Goal: Task Accomplishment & Management: Complete application form

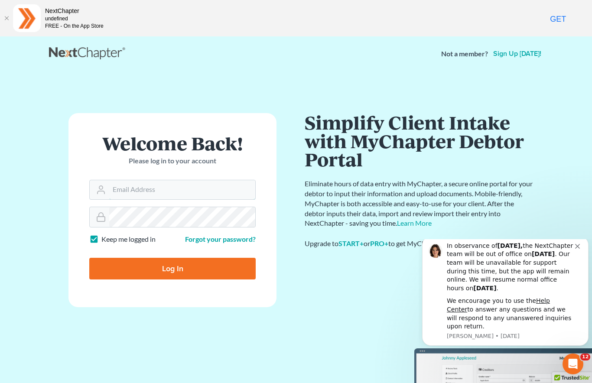
click at [165, 189] on input "Email Address" at bounding box center [182, 189] width 146 height 19
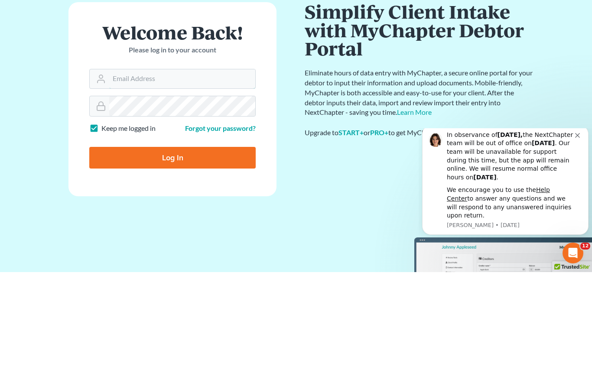
scroll to position [45, 0]
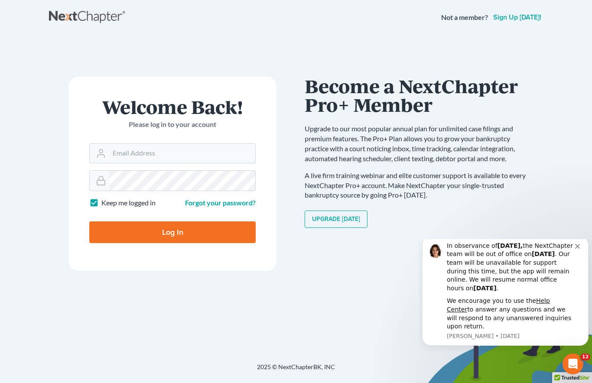
type input "[PERSON_NAME][EMAIL_ADDRESS][DOMAIN_NAME]"
click at [173, 223] on input "Log In" at bounding box center [172, 233] width 167 height 22
type input "Thinking..."
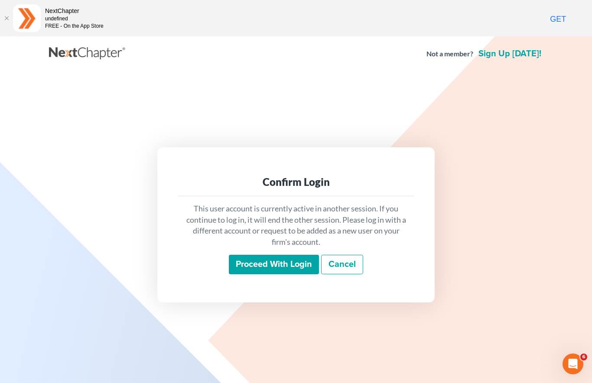
click at [278, 275] on input "Proceed with login" at bounding box center [274, 265] width 90 height 20
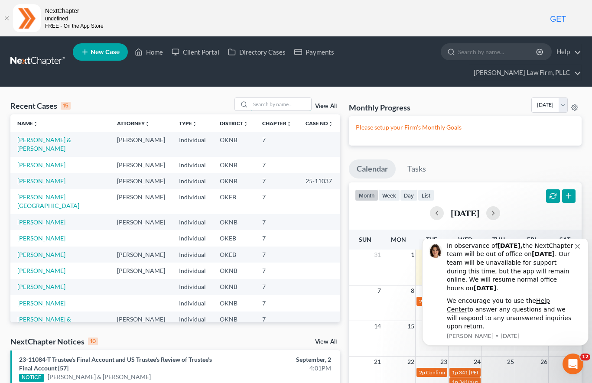
click at [274, 98] on input "search" at bounding box center [281, 104] width 61 height 13
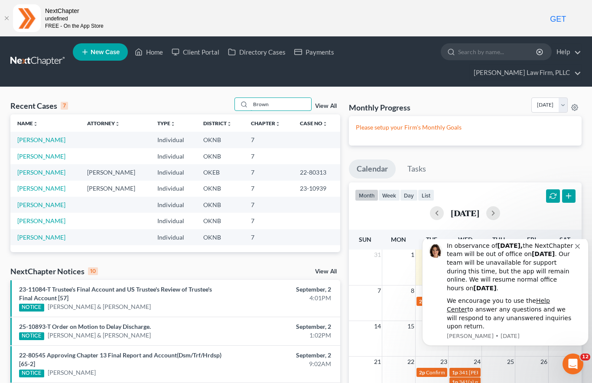
type input "Brown"
click at [51, 136] on link "[PERSON_NAME]" at bounding box center [41, 139] width 48 height 7
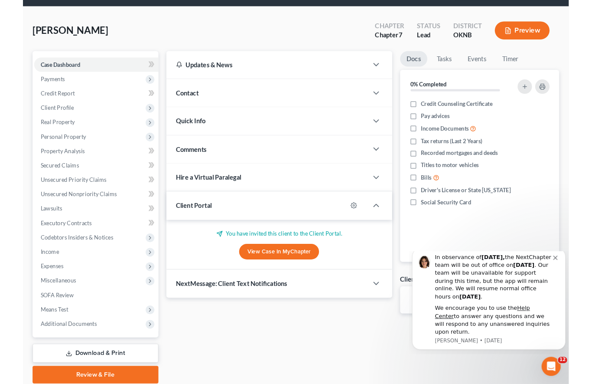
scroll to position [81, 0]
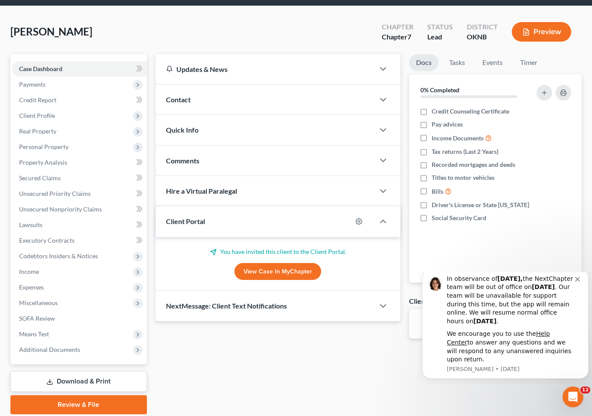
click at [360, 219] on icon "button" at bounding box center [359, 222] width 7 height 7
select select "0"
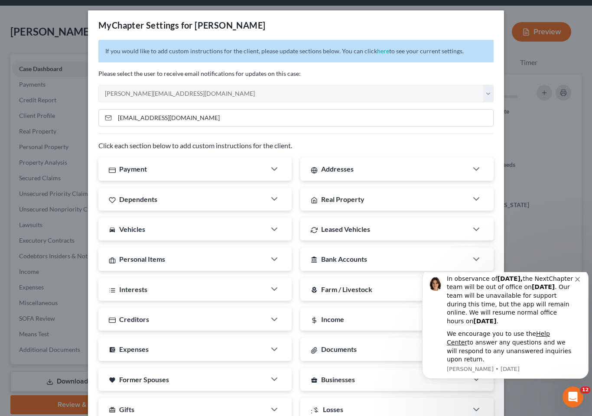
click at [529, 179] on div "MyChapter Settings for [PERSON_NAME] If you would like to add custom instructio…" at bounding box center [296, 208] width 592 height 416
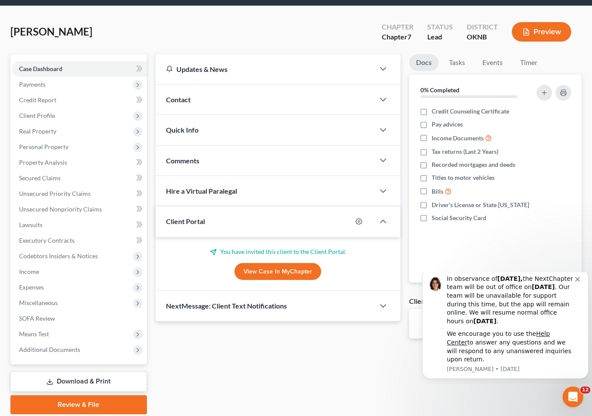
click at [381, 216] on icon "button" at bounding box center [383, 221] width 10 height 10
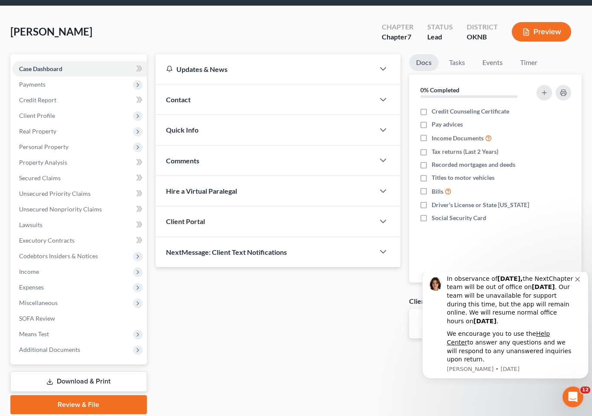
click at [382, 220] on polyline "button" at bounding box center [383, 221] width 5 height 3
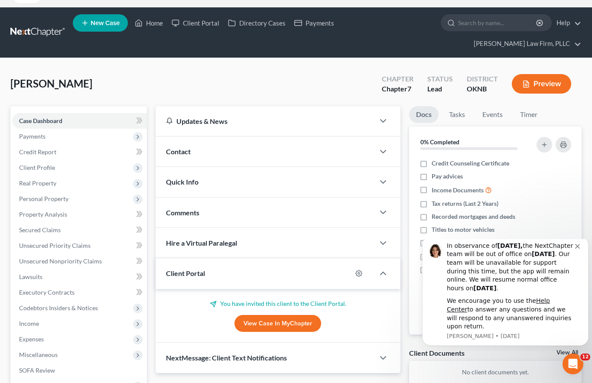
scroll to position [0, 0]
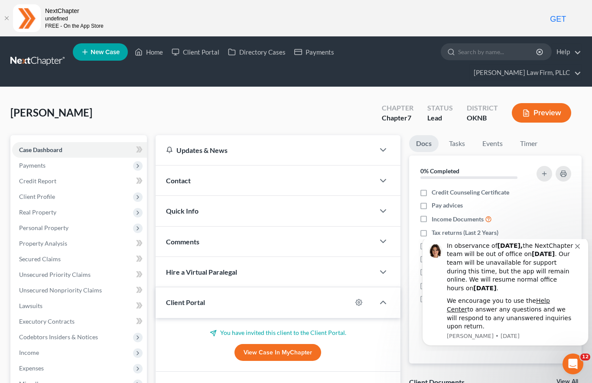
click at [197, 56] on link "Client Portal" at bounding box center [195, 52] width 56 height 16
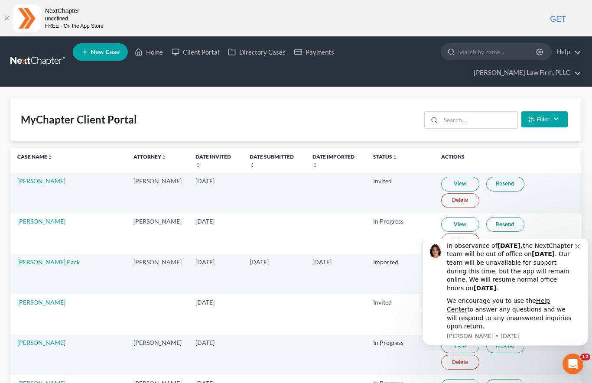
click at [461, 112] on input "search" at bounding box center [479, 120] width 77 height 16
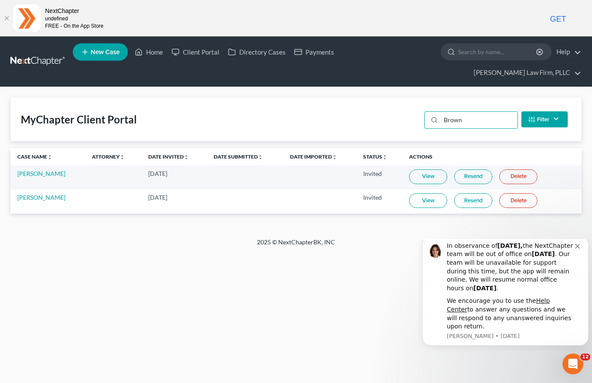
type input "Brown"
click at [469, 193] on link "Resend" at bounding box center [474, 200] width 38 height 15
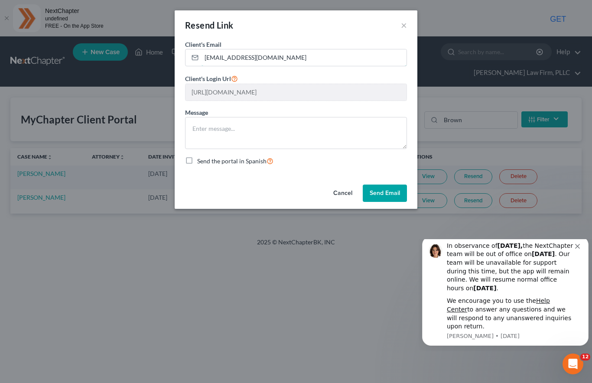
click at [213, 62] on input "[EMAIL_ADDRESS][DOMAIN_NAME]" at bounding box center [304, 57] width 205 height 16
click at [213, 58] on input "[EMAIL_ADDRESS][DOMAIN_NAME]" at bounding box center [304, 57] width 205 height 16
type input "[EMAIL_ADDRESS][DOMAIN_NAME]"
click at [384, 193] on button "Send Email" at bounding box center [385, 193] width 44 height 17
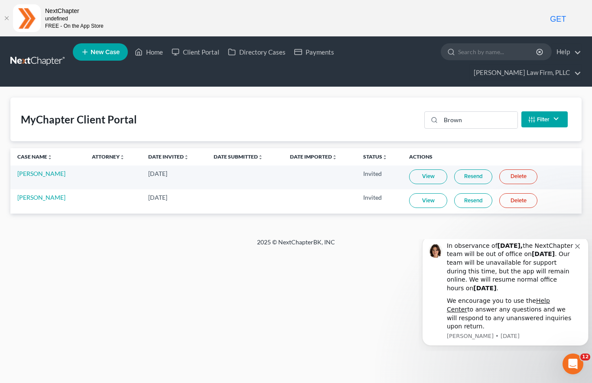
click at [577, 249] on icon "Dismiss notification" at bounding box center [578, 246] width 5 height 5
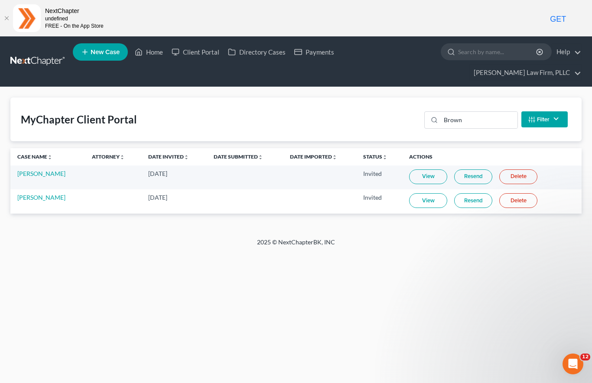
click at [402, 304] on div "Home New Case Client Portal Directory Cases Payments [PERSON_NAME] Law Firm, PL…" at bounding box center [296, 227] width 592 height 383
click at [49, 194] on link "[PERSON_NAME]" at bounding box center [41, 197] width 48 height 7
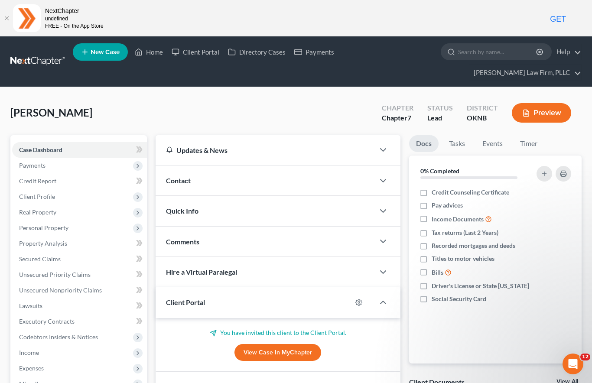
click at [53, 209] on span "Real Property" at bounding box center [37, 212] width 37 height 7
click at [74, 224] on span "Properties Owned" at bounding box center [60, 227] width 49 height 7
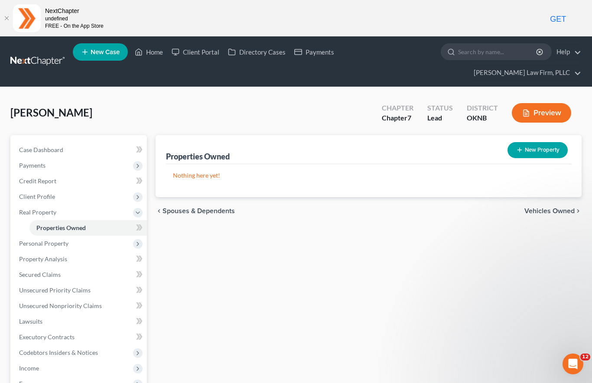
click at [536, 142] on button "New Property" at bounding box center [538, 150] width 60 height 16
select select "0"
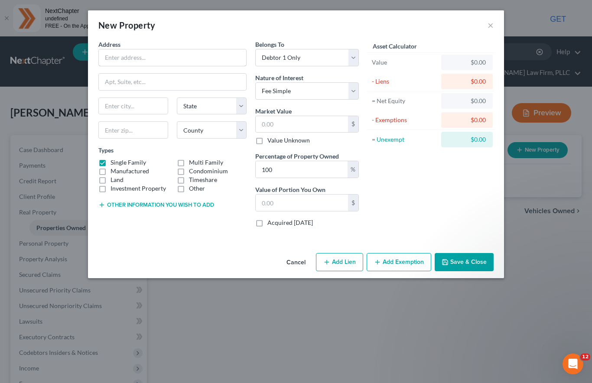
click at [157, 55] on input "text" at bounding box center [172, 57] width 147 height 16
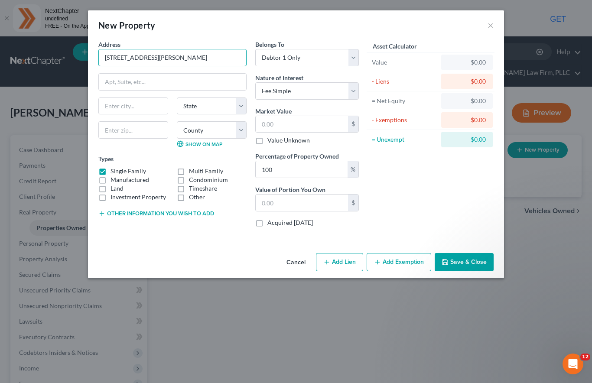
type input "[STREET_ADDRESS][PERSON_NAME]"
click at [143, 103] on input "text" at bounding box center [133, 106] width 69 height 16
click at [137, 133] on input "text" at bounding box center [133, 129] width 70 height 17
type input "74019"
click at [294, 124] on input "text" at bounding box center [302, 124] width 92 height 16
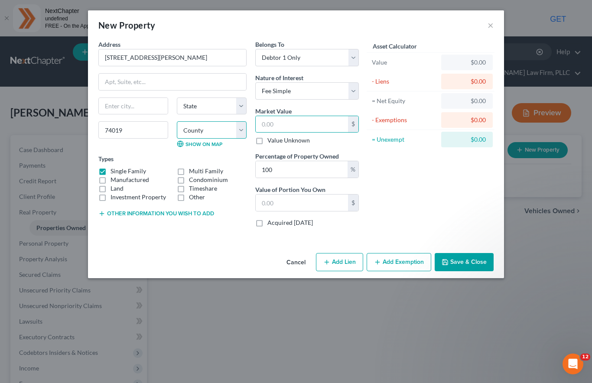
click at [230, 128] on select "County" at bounding box center [212, 129] width 70 height 17
click at [288, 124] on input "text" at bounding box center [302, 124] width 92 height 16
type input "2"
type input "2.00"
type input "22"
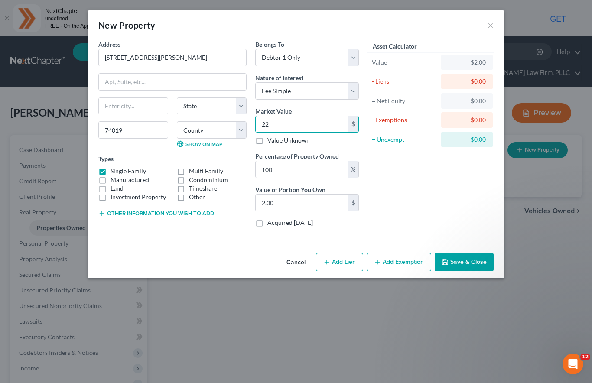
type input "22.00"
type input "220"
type input "220.00"
type input "2,200"
type input "2,200.00"
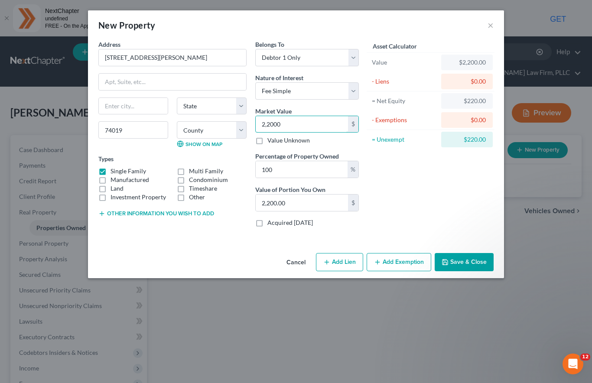
type input "22,000"
type input "22,000.00"
type input "22,0000"
type input "220,000.00"
type input "220,000"
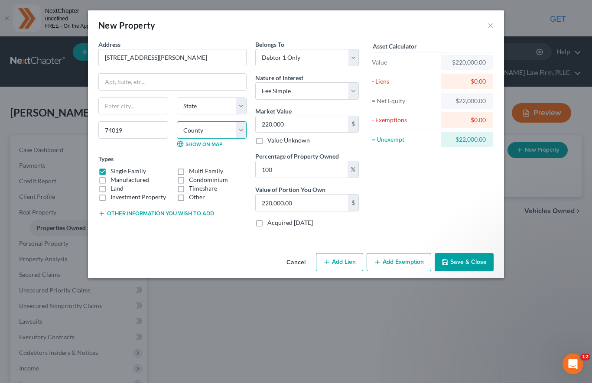
click at [229, 125] on select "County" at bounding box center [212, 129] width 70 height 17
click at [134, 108] on input "text" at bounding box center [133, 106] width 69 height 16
click at [139, 107] on input "text" at bounding box center [133, 106] width 69 height 16
type input "Claremorre"
click at [216, 101] on select "State [US_STATE] AK AR AZ CA CO CT DE DC [GEOGRAPHIC_DATA] [GEOGRAPHIC_DATA] GU…" at bounding box center [212, 106] width 70 height 17
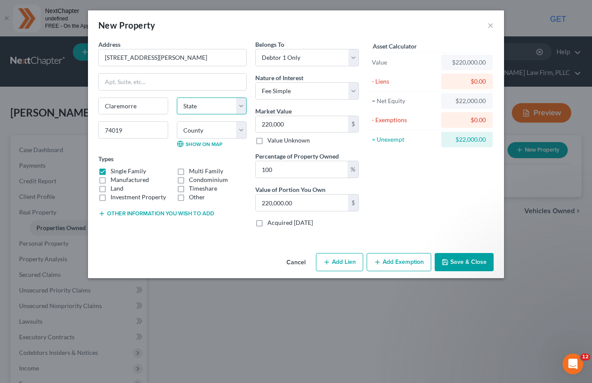
select select "37"
click at [151, 103] on input "Claremorre" at bounding box center [133, 106] width 69 height 16
type input "Claremore"
click at [236, 129] on select "County [GEOGRAPHIC_DATA] [GEOGRAPHIC_DATA] [GEOGRAPHIC_DATA] [GEOGRAPHIC_DATA] …" at bounding box center [212, 129] width 70 height 17
select select "65"
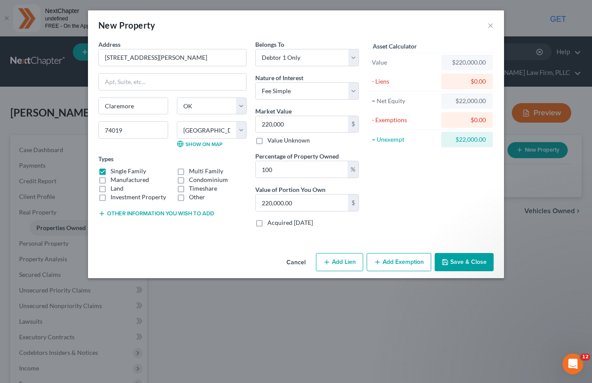
click at [452, 258] on button "Save & Close" at bounding box center [464, 262] width 59 height 18
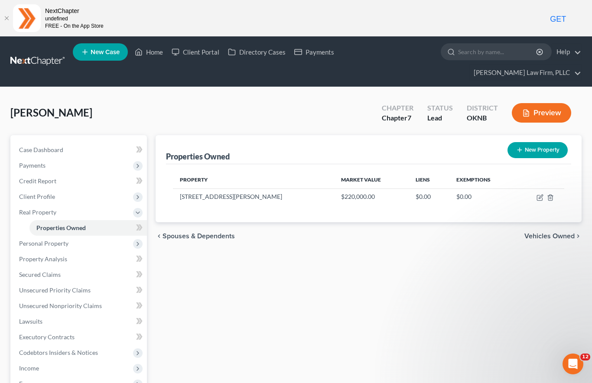
click at [70, 236] on span "Personal Property" at bounding box center [79, 244] width 135 height 16
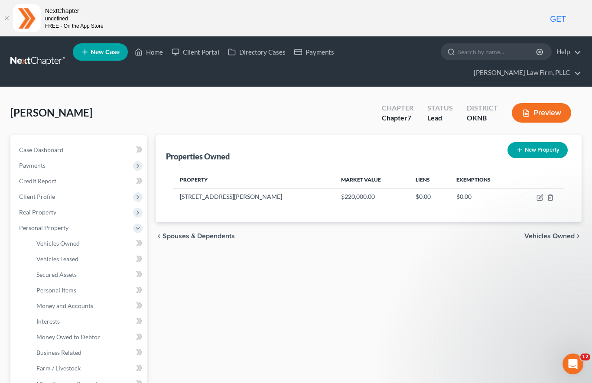
click at [84, 283] on link "Personal Items" at bounding box center [88, 291] width 118 height 16
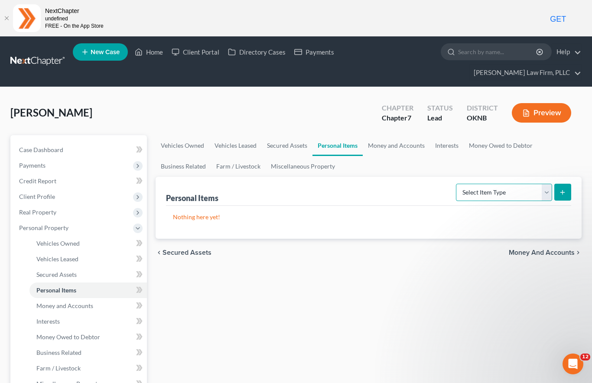
click at [549, 184] on select "Select Item Type Clothing Collectibles Of Value Electronics Firearms Household …" at bounding box center [504, 192] width 96 height 17
select select "clothing"
click at [566, 189] on icon "submit" at bounding box center [562, 192] width 7 height 7
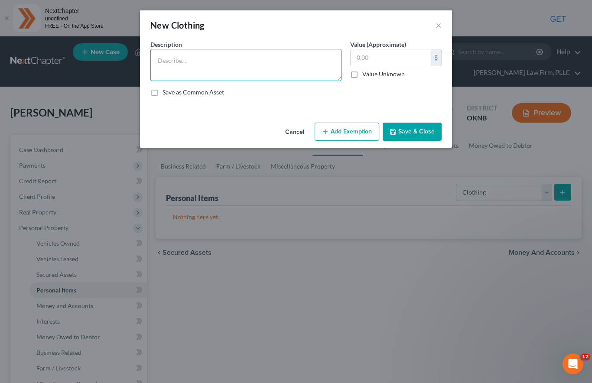
click at [260, 64] on textarea at bounding box center [245, 65] width 191 height 32
type textarea "Clothes"
click at [390, 59] on input "text" at bounding box center [391, 57] width 80 height 16
type input "7"
type input "750"
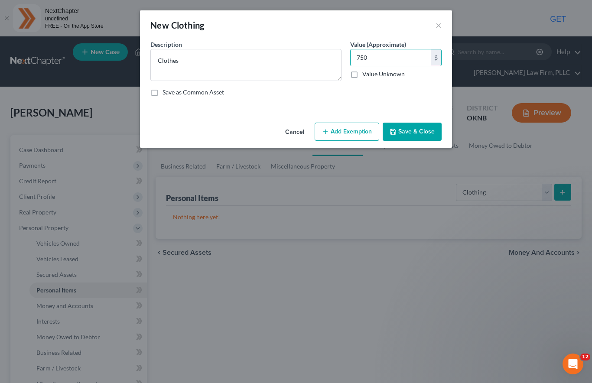
click at [406, 123] on button "Save & Close" at bounding box center [412, 132] width 59 height 18
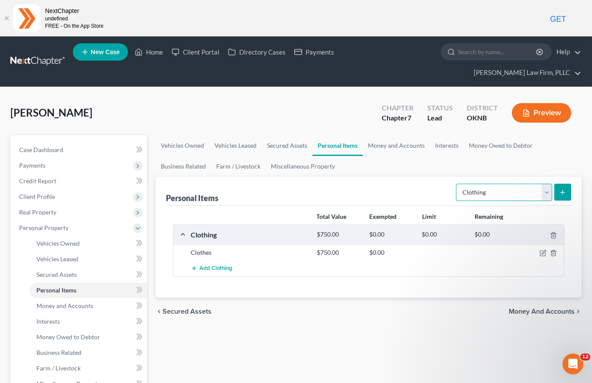
click at [548, 184] on select "Select Item Type Clothing Collectibles Of Value Electronics Firearms Household …" at bounding box center [504, 192] width 96 height 17
select select "electronics"
click at [562, 189] on icon "submit" at bounding box center [562, 192] width 7 height 7
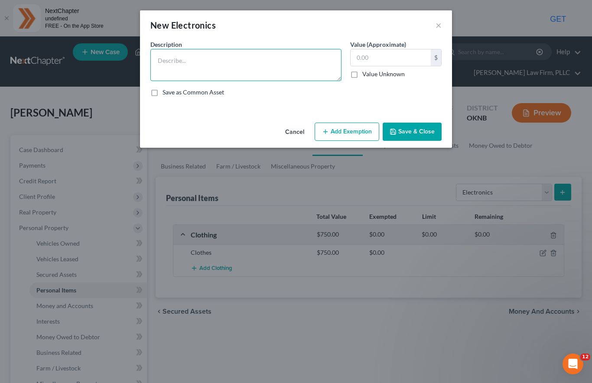
click at [266, 57] on textarea at bounding box center [245, 65] width 191 height 32
type textarea "Electronics"
click at [386, 58] on input "text" at bounding box center [391, 57] width 80 height 16
type input "400"
click at [407, 130] on button "Save & Close" at bounding box center [412, 132] width 59 height 18
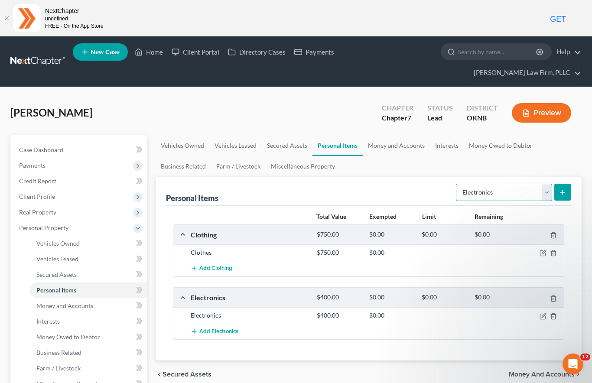
click at [546, 184] on select "Select Item Type Clothing Collectibles Of Value Electronics Firearms Household …" at bounding box center [504, 192] width 96 height 17
select select "firearms"
click at [565, 189] on icon "submit" at bounding box center [562, 192] width 7 height 7
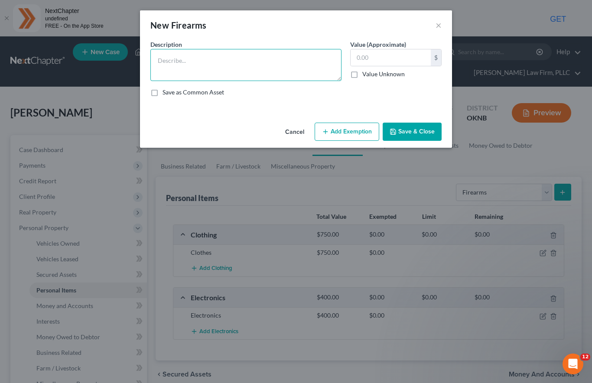
click at [266, 59] on textarea at bounding box center [245, 65] width 191 height 32
type textarea ".9mm, .40"
click at [387, 56] on input "text" at bounding box center [391, 57] width 80 height 16
type input "800"
click at [411, 128] on button "Save & Close" at bounding box center [412, 132] width 59 height 18
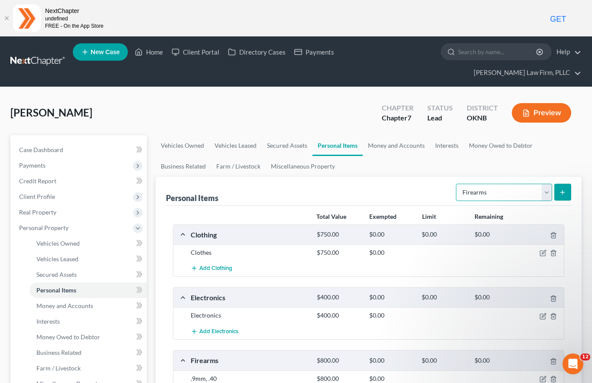
click at [543, 184] on select "Select Item Type Clothing Collectibles Of Value Electronics Firearms Household …" at bounding box center [504, 192] width 96 height 17
select select "jewelry"
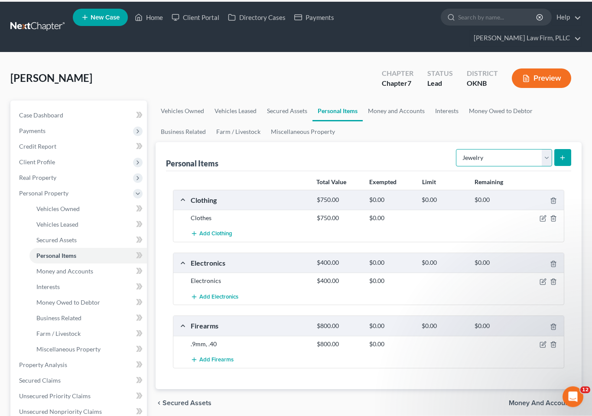
scroll to position [36, 0]
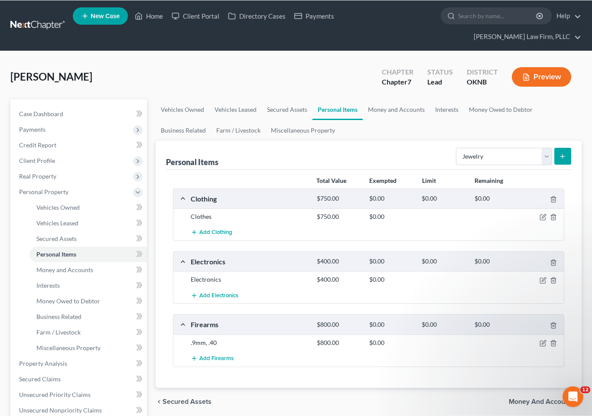
click at [567, 148] on button "submit" at bounding box center [563, 156] width 17 height 17
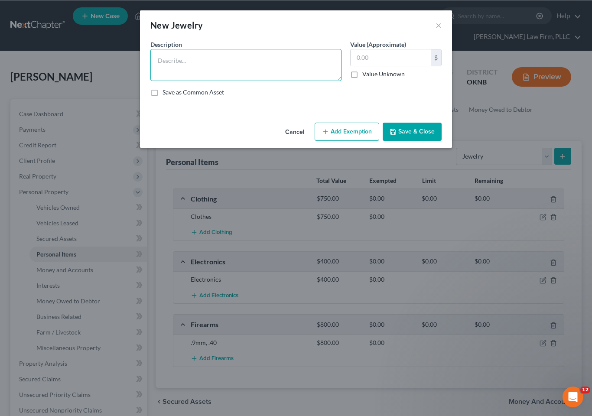
click at [284, 67] on textarea at bounding box center [245, 65] width 191 height 32
type textarea "Wedding."
click at [389, 56] on input "text" at bounding box center [391, 57] width 80 height 16
type input "500"
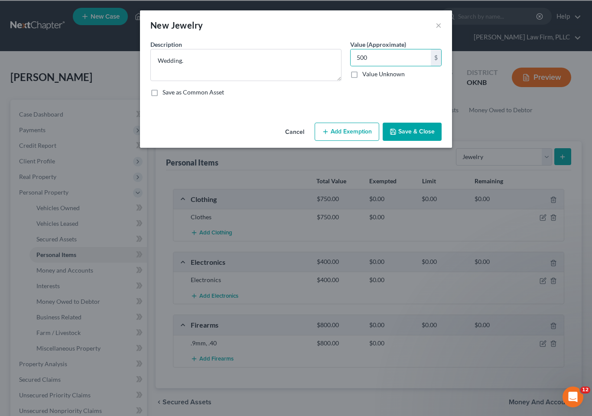
click at [407, 131] on button "Save & Close" at bounding box center [412, 132] width 59 height 18
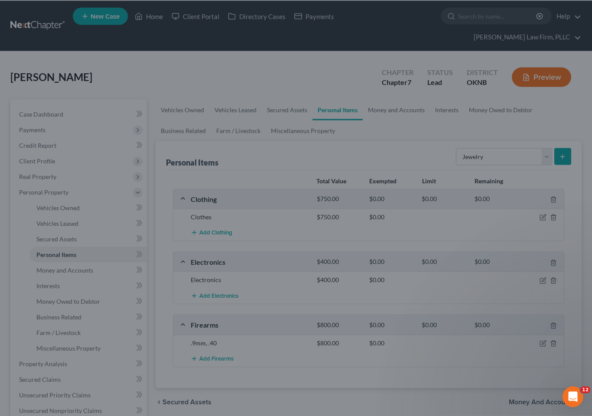
scroll to position [36, 0]
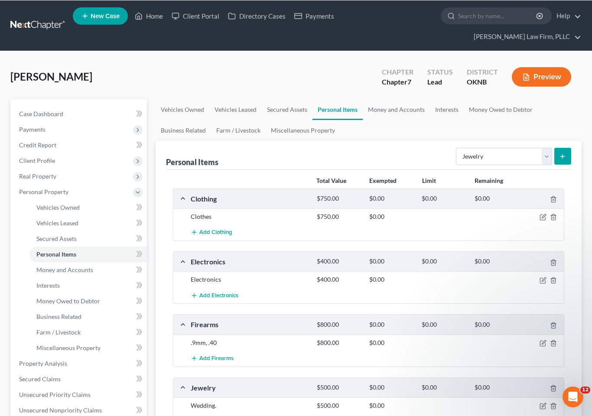
click at [561, 153] on icon "submit" at bounding box center [562, 156] width 7 height 7
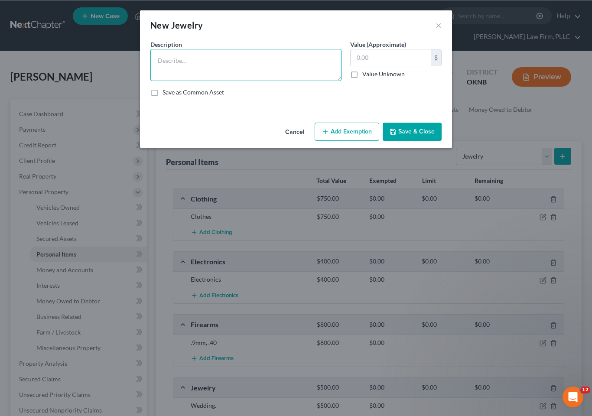
click at [286, 65] on textarea at bounding box center [245, 65] width 191 height 32
type textarea "Costume"
click at [393, 55] on input "text" at bounding box center [391, 57] width 80 height 16
type input "100"
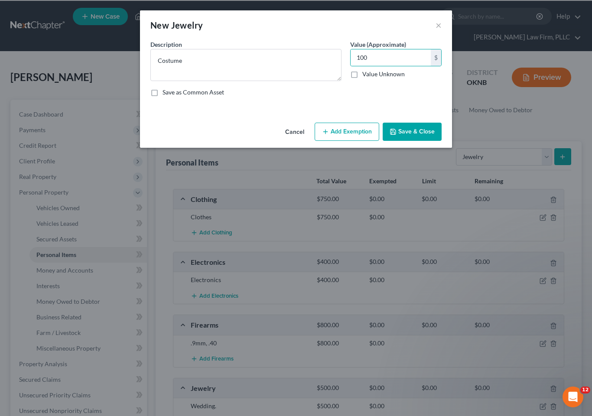
click at [410, 131] on button "Save & Close" at bounding box center [412, 132] width 59 height 18
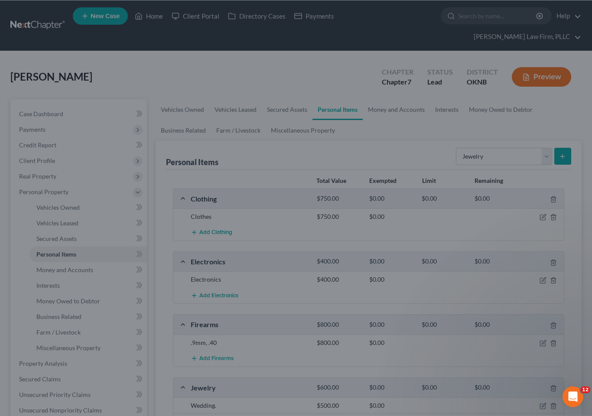
scroll to position [36, 0]
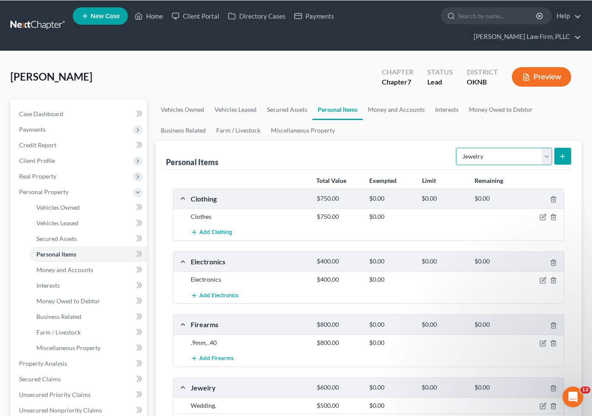
click at [547, 148] on select "Select Item Type Clothing Collectibles Of Value Electronics Firearms Household …" at bounding box center [504, 156] width 96 height 17
select select "other"
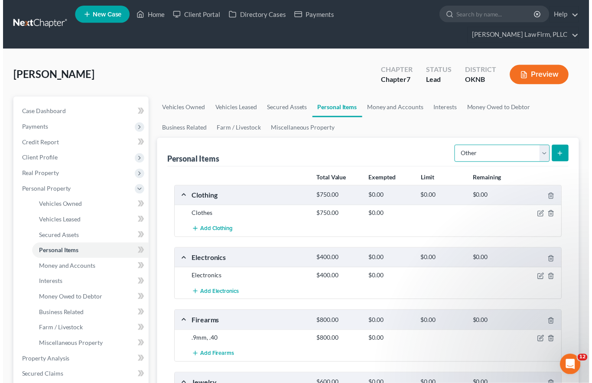
scroll to position [41, 0]
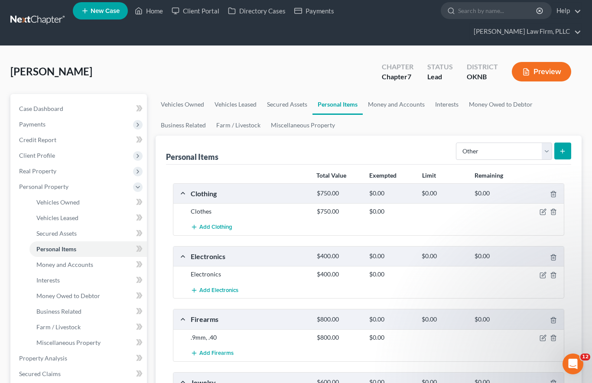
click at [563, 149] on line "submit" at bounding box center [563, 151] width 0 height 4
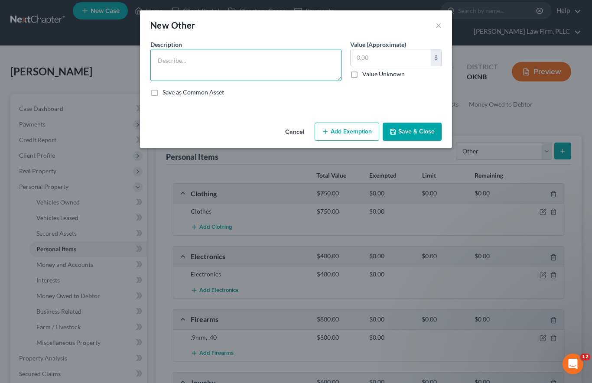
click at [230, 63] on textarea at bounding box center [245, 65] width 191 height 32
type textarea "L"
type textarea "Yard tools"
click at [394, 62] on input "text" at bounding box center [391, 57] width 80 height 16
type input "2"
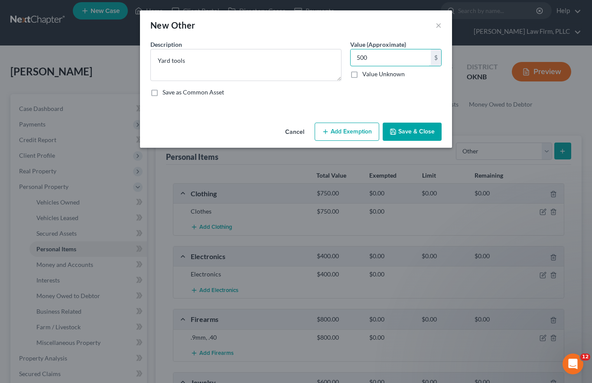
type input "500"
click at [416, 128] on button "Save & Close" at bounding box center [412, 132] width 59 height 18
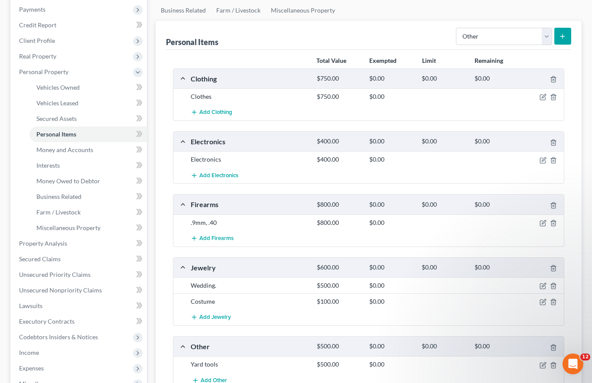
scroll to position [154, 0]
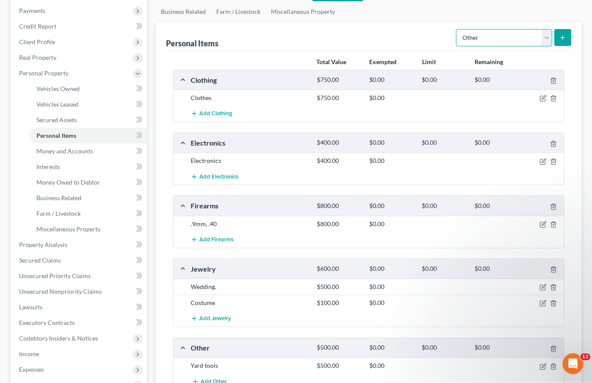
click at [538, 29] on select "Select Item Type Clothing Collectibles Of Value Electronics Firearms Household …" at bounding box center [504, 37] width 96 height 17
select select "household_goods"
click at [563, 36] on line "submit" at bounding box center [563, 38] width 0 height 4
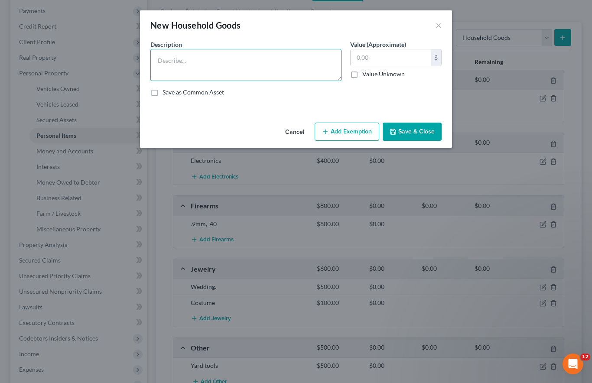
click at [287, 60] on textarea at bounding box center [245, 65] width 191 height 32
type textarea "Furniture/appliances"
click at [395, 60] on input "text" at bounding box center [391, 57] width 80 height 16
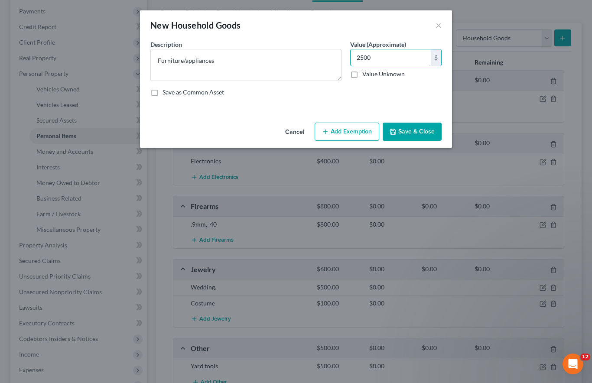
type input "2,500"
click at [412, 134] on button "Save & Close" at bounding box center [412, 132] width 59 height 18
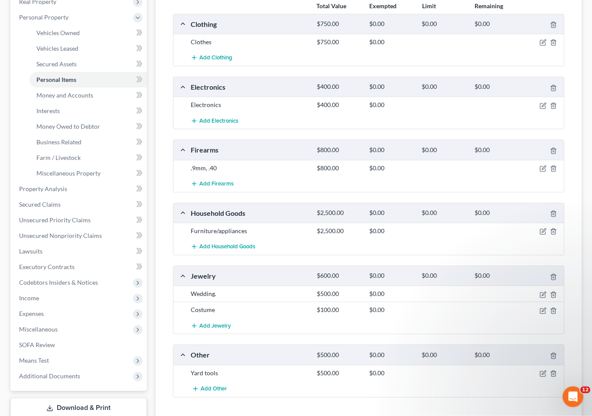
scroll to position [211, 0]
click at [78, 91] on span "Money and Accounts" at bounding box center [64, 94] width 57 height 7
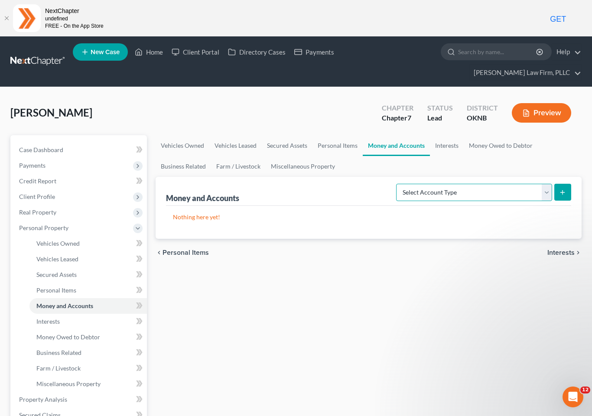
click at [543, 184] on select "Select Account Type Brokerage Cash on Hand Certificates of Deposit Checking Acc…" at bounding box center [474, 192] width 156 height 17
click at [509, 184] on select "Select Account Type Brokerage Cash on Hand Certificates of Deposit Checking Acc…" at bounding box center [474, 192] width 156 height 17
select select "checking"
click at [566, 184] on button "submit" at bounding box center [563, 192] width 17 height 17
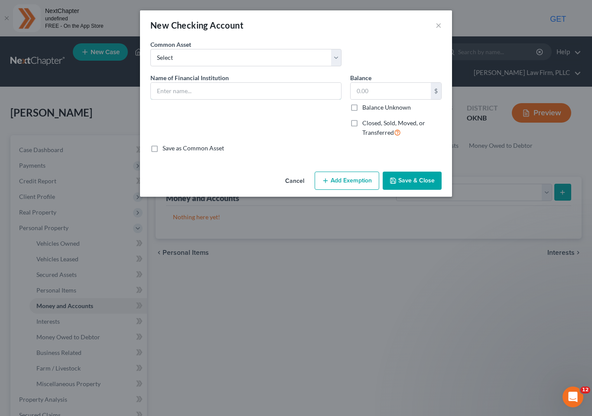
click at [259, 91] on input "text" at bounding box center [246, 91] width 190 height 16
type input "RCB"
click at [383, 92] on input "text" at bounding box center [391, 91] width 80 height 16
type input "50"
click at [412, 177] on button "Save & Close" at bounding box center [412, 181] width 59 height 18
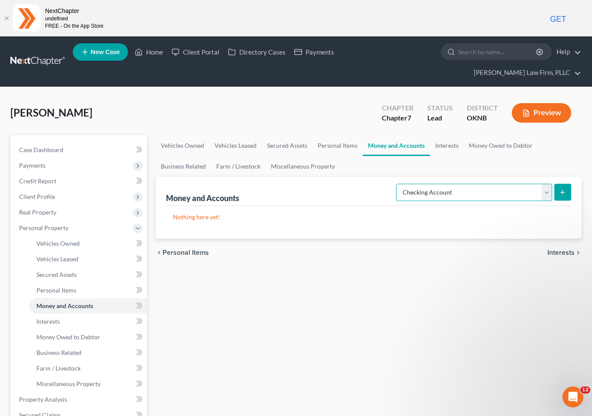
click at [546, 184] on select "Select Account Type Brokerage Cash on Hand Certificates of Deposit Checking Acc…" at bounding box center [474, 192] width 156 height 17
click at [570, 184] on button "submit" at bounding box center [563, 192] width 17 height 17
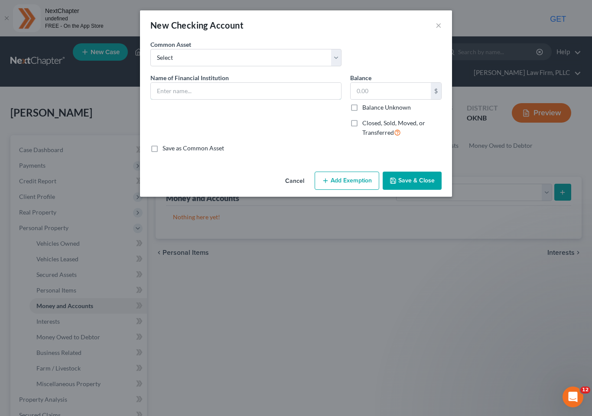
click at [216, 87] on input "text" at bounding box center [246, 91] width 190 height 16
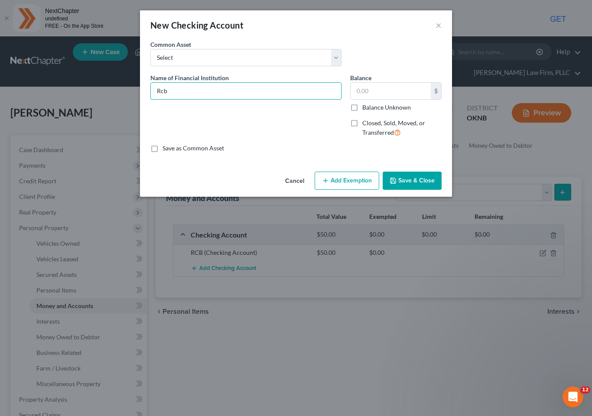
type input "Rcb"
click at [382, 88] on input "text" at bounding box center [391, 91] width 80 height 16
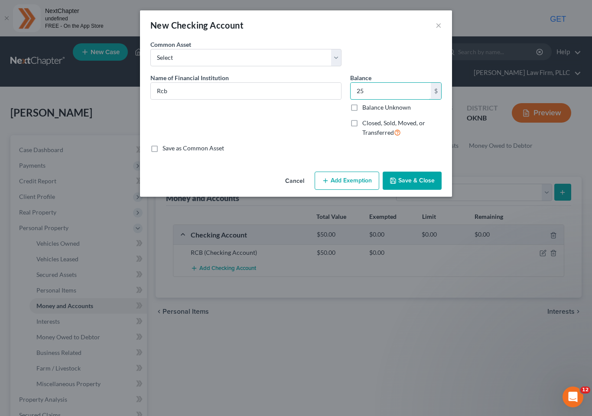
type input "25"
click at [412, 178] on button "Save & Close" at bounding box center [412, 181] width 59 height 18
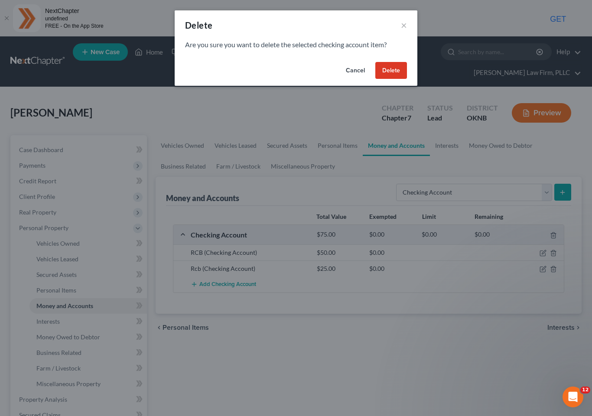
click at [386, 74] on button "Delete" at bounding box center [392, 70] width 32 height 17
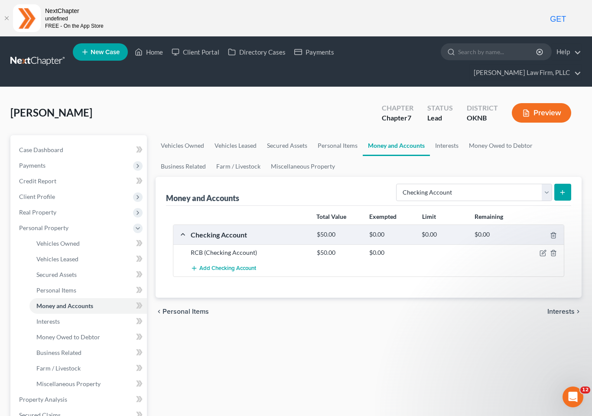
click at [564, 189] on icon "submit" at bounding box center [562, 192] width 7 height 7
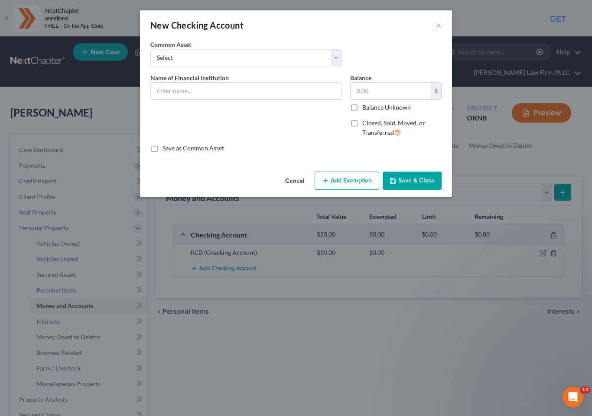
click at [227, 88] on input "text" at bounding box center [246, 91] width 190 height 16
type input "Chime"
click at [393, 89] on input "text" at bounding box center [391, 91] width 80 height 16
type input "20"
click at [414, 181] on button "Save & Close" at bounding box center [412, 181] width 59 height 18
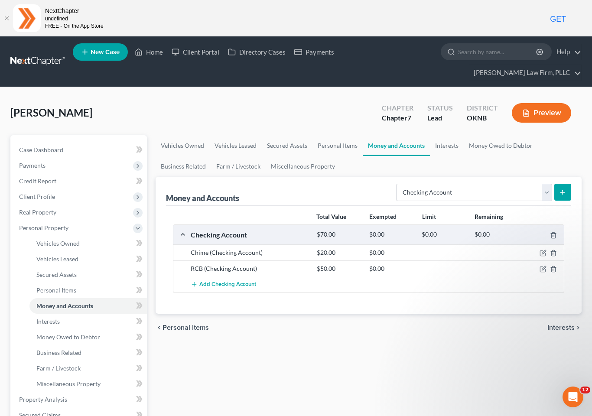
click at [543, 267] on icon "button" at bounding box center [542, 269] width 5 height 5
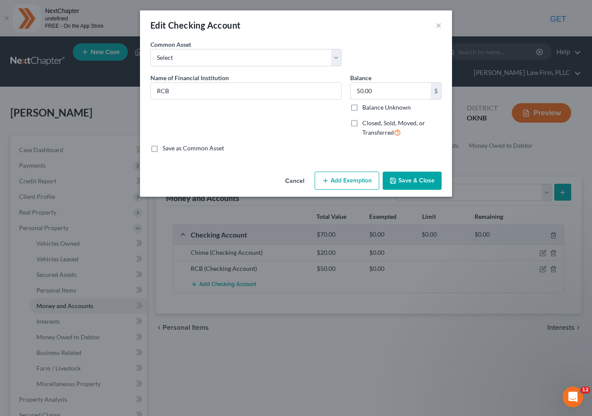
click at [381, 91] on input "50.00" at bounding box center [391, 91] width 80 height 16
type input "59"
click at [417, 175] on button "Save & Close" at bounding box center [412, 181] width 59 height 18
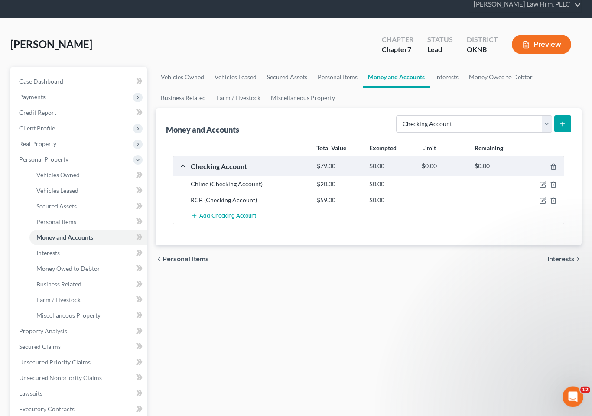
scroll to position [93, 0]
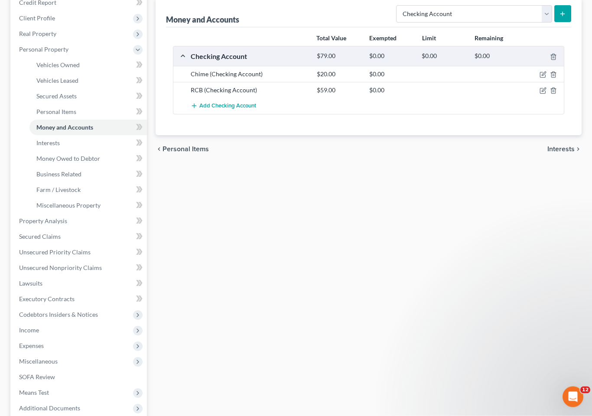
click at [72, 323] on span "Income" at bounding box center [79, 331] width 135 height 16
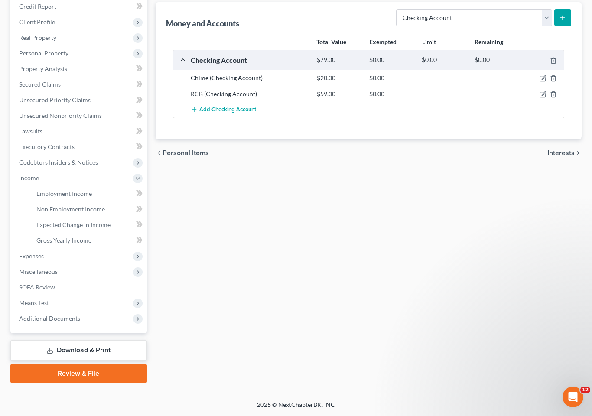
scroll to position [150, 0]
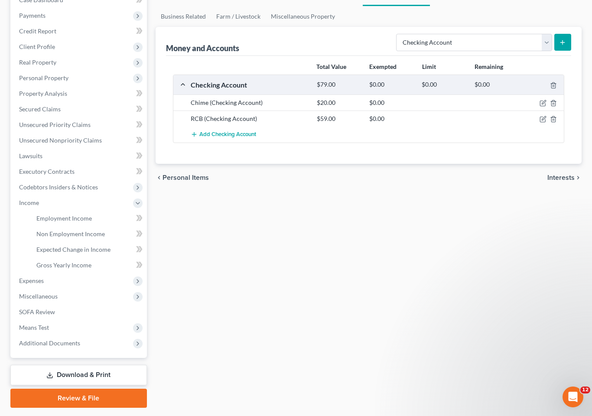
click at [97, 211] on link "Employment Income" at bounding box center [88, 219] width 118 height 16
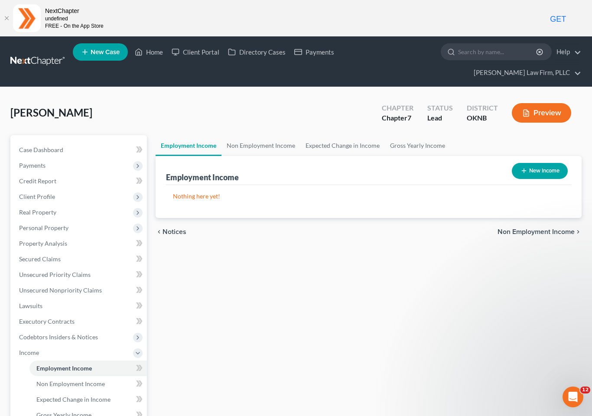
click at [95, 376] on link "Non Employment Income" at bounding box center [88, 384] width 118 height 16
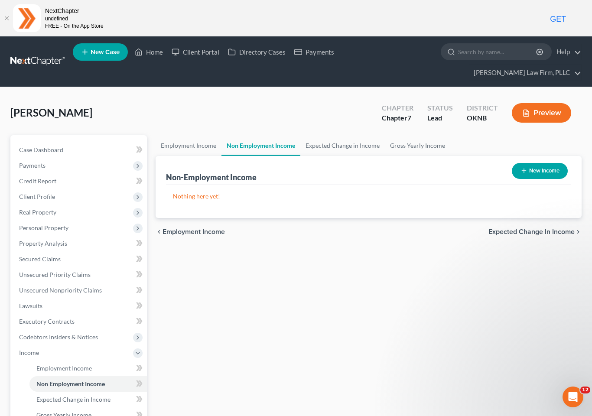
click at [539, 163] on button "New Income" at bounding box center [540, 171] width 56 height 16
select select "0"
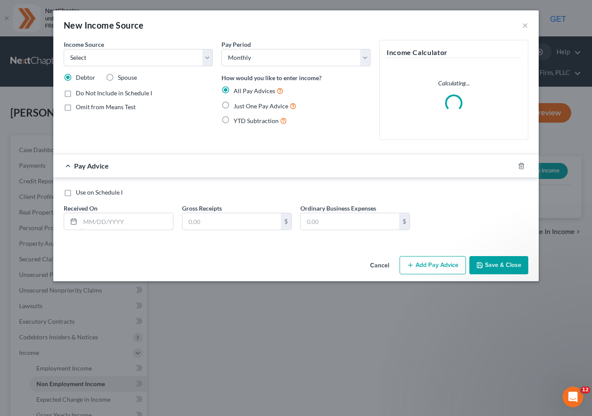
click at [124, 219] on input "text" at bounding box center [126, 221] width 93 height 16
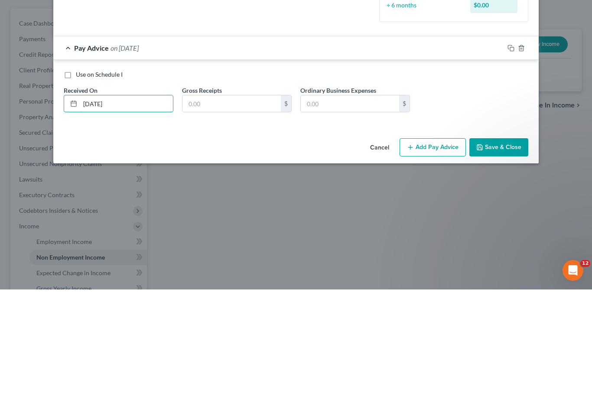
type input "[DATE]"
click at [231, 222] on input "text" at bounding box center [232, 230] width 98 height 16
type input "1,000"
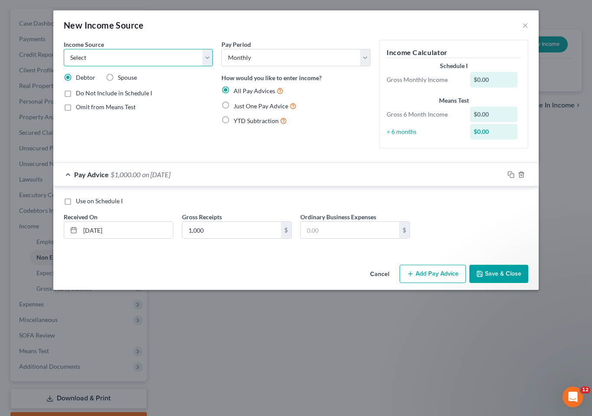
click at [196, 59] on select "Select Unemployment Disability (from employer) Pension Retirement Social Securi…" at bounding box center [138, 57] width 149 height 17
select select "7"
click at [487, 274] on button "Save & Close" at bounding box center [499, 274] width 59 height 18
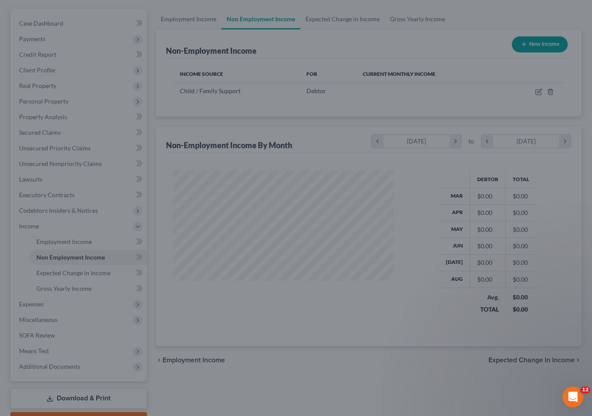
scroll to position [155, 239]
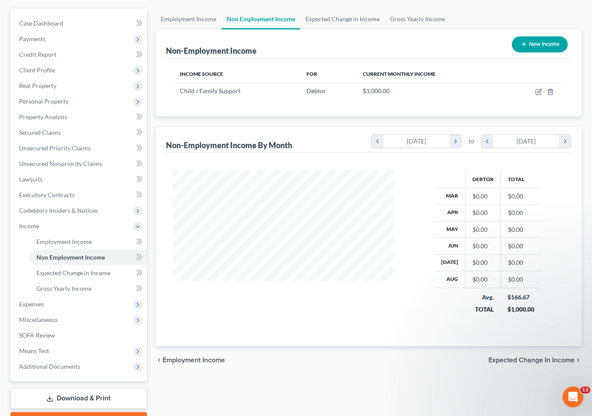
click at [538, 36] on button "New Income" at bounding box center [540, 44] width 56 height 16
select select "0"
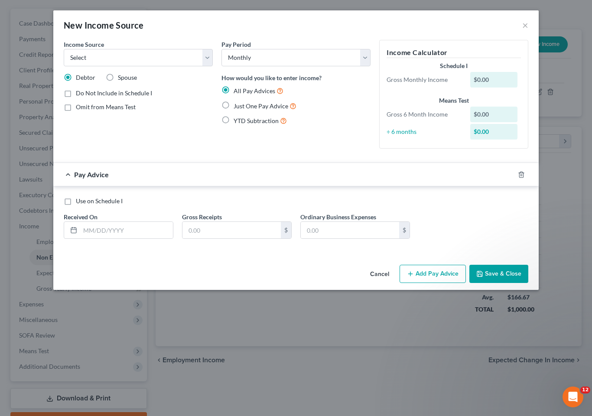
click at [383, 271] on button "Cancel" at bounding box center [379, 274] width 33 height 17
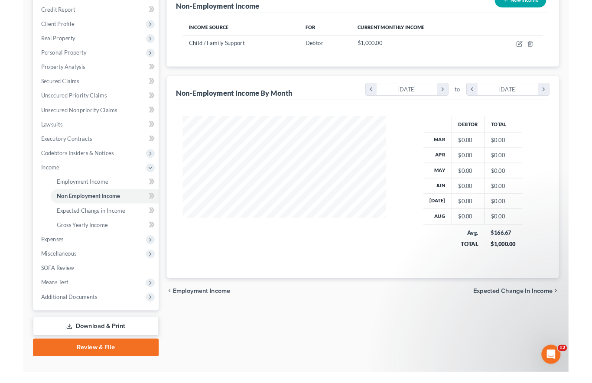
scroll to position [192, 0]
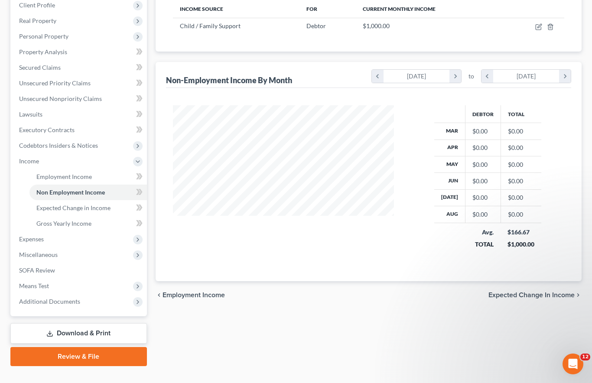
click at [31, 236] on span "Expenses" at bounding box center [31, 239] width 25 height 7
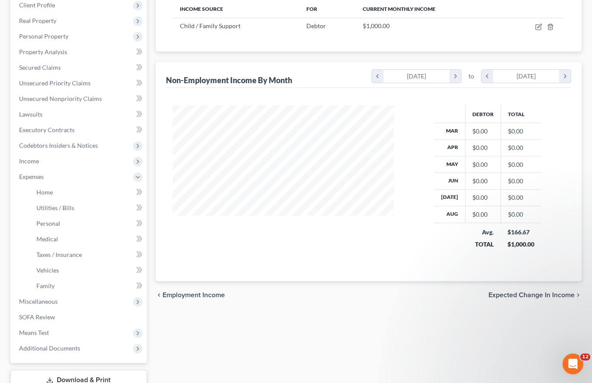
click at [41, 189] on span "Home" at bounding box center [44, 192] width 16 height 7
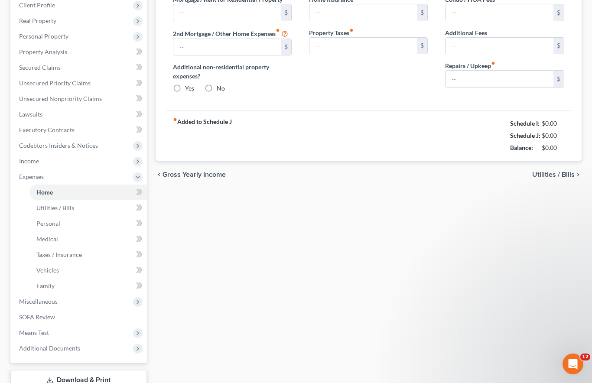
scroll to position [115, 0]
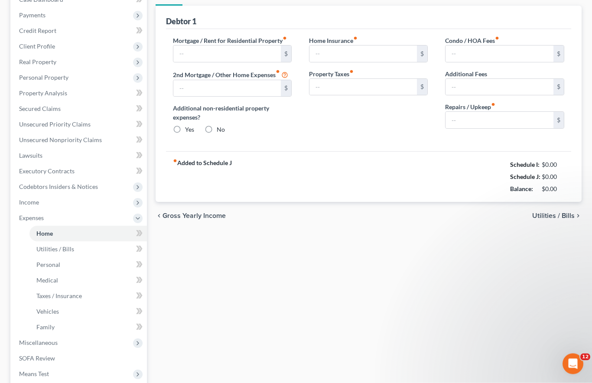
type input "0.00"
radio input "true"
type input "0.00"
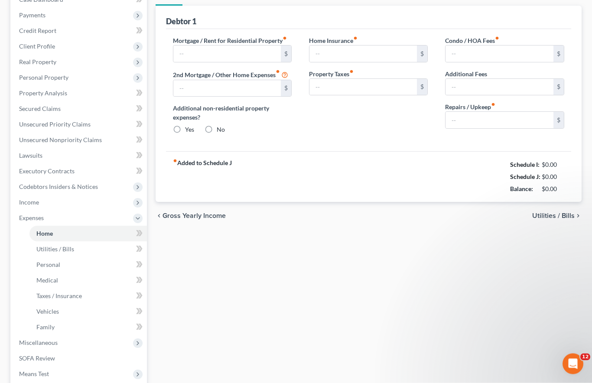
type input "0.00"
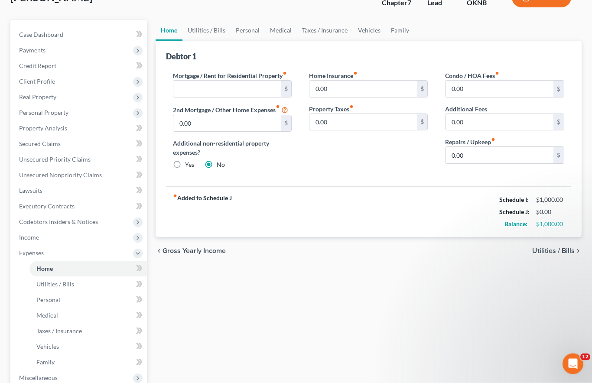
scroll to position [0, 0]
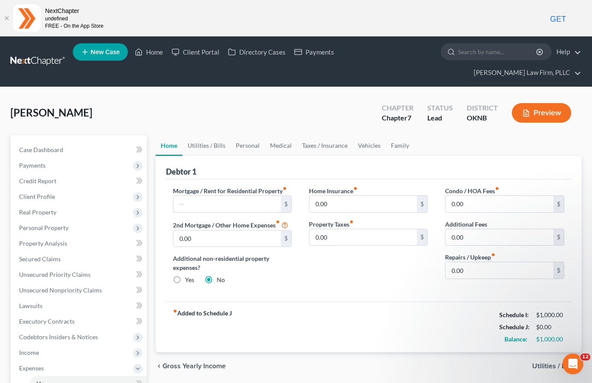
click at [237, 196] on input "text" at bounding box center [227, 204] width 108 height 16
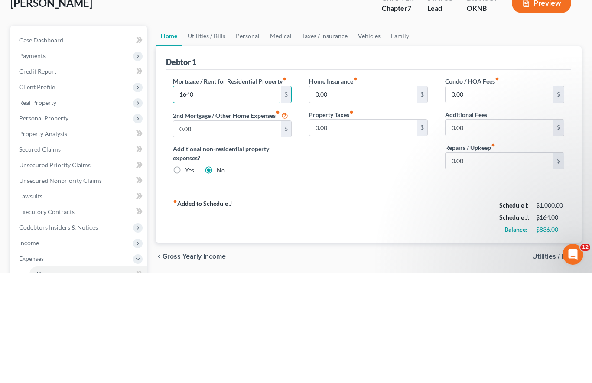
type input "1,640"
click at [227, 231] on input "0.00" at bounding box center [227, 239] width 108 height 16
click at [484, 262] on input "0.00" at bounding box center [500, 270] width 108 height 16
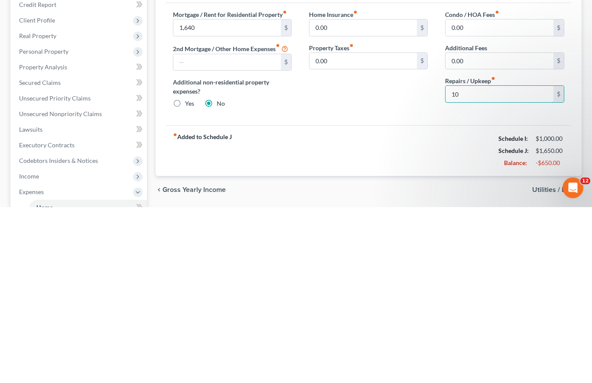
type input "100"
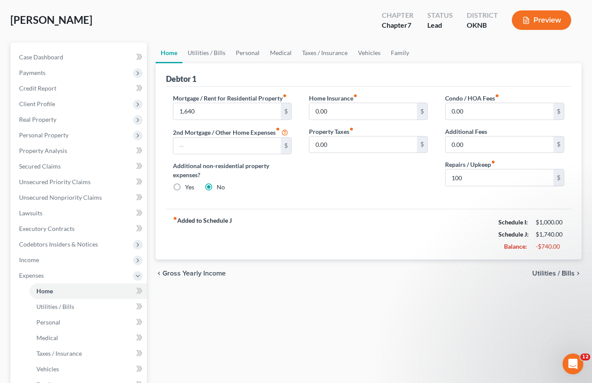
scroll to position [92, 0]
click at [202, 43] on link "Utilities / Bills" at bounding box center [207, 53] width 48 height 21
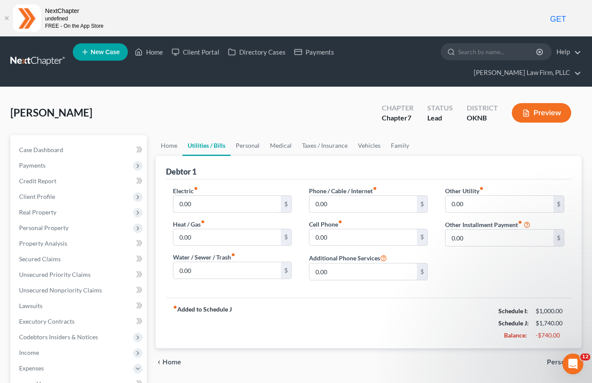
click at [240, 196] on input "0.00" at bounding box center [227, 204] width 108 height 16
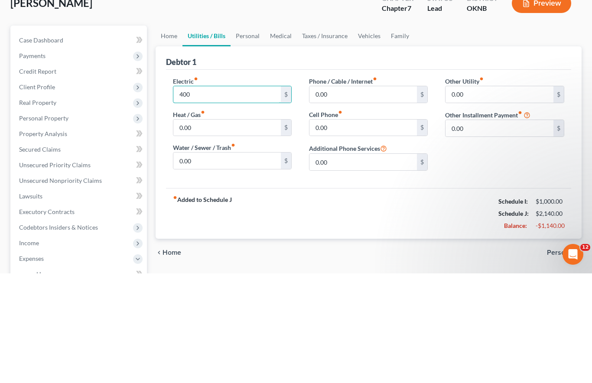
type input "400"
click at [210, 229] on input "0.00" at bounding box center [227, 237] width 108 height 16
type input "80"
click at [217, 262] on input "0.00" at bounding box center [227, 270] width 108 height 16
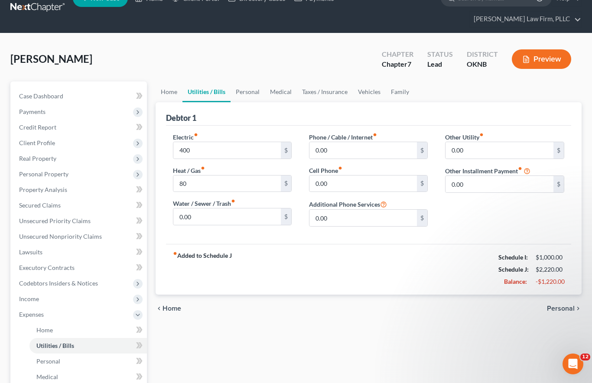
scroll to position [19, 0]
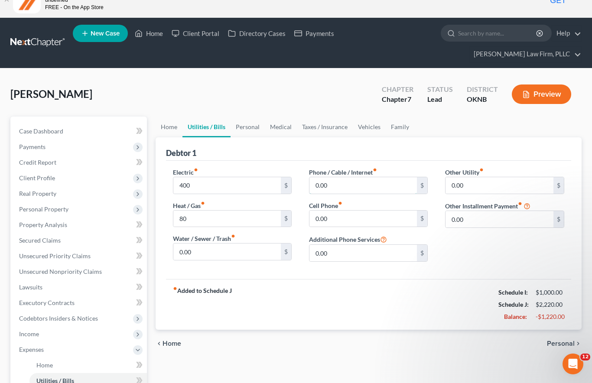
click at [331, 177] on input "0.00" at bounding box center [364, 185] width 108 height 16
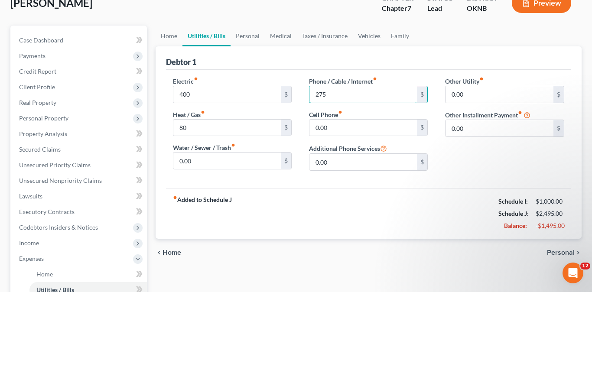
type input "275"
click at [344, 211] on input "0.00" at bounding box center [364, 219] width 108 height 16
type input "320"
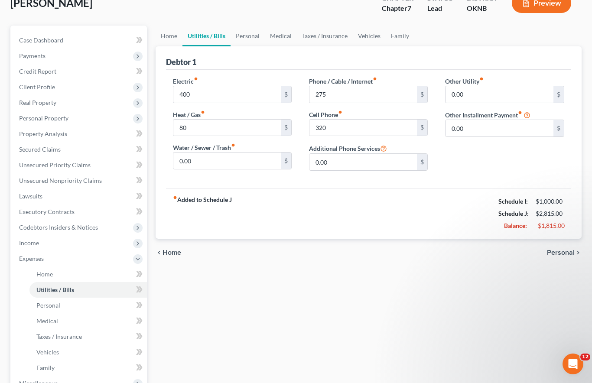
click at [242, 26] on link "Personal" at bounding box center [248, 36] width 34 height 21
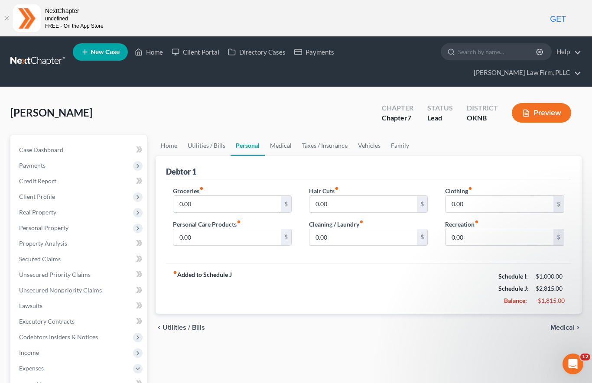
click at [201, 196] on input "0.00" at bounding box center [227, 204] width 108 height 16
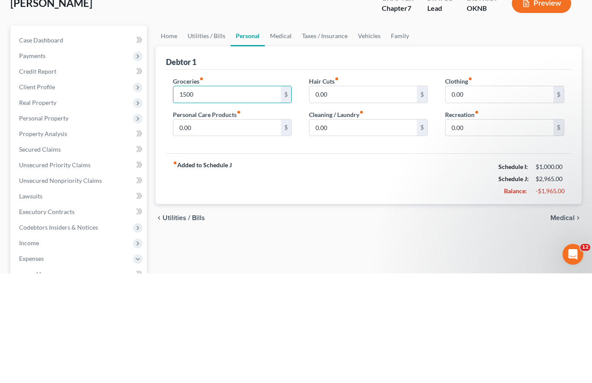
type input "1,500"
click at [204, 229] on input "0.00" at bounding box center [227, 237] width 108 height 16
type input "125"
click at [332, 196] on input "0.00" at bounding box center [364, 204] width 108 height 16
type input "30"
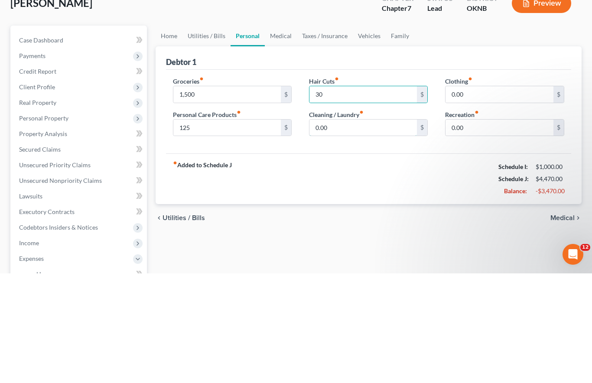
click at [339, 229] on input "0.00" at bounding box center [364, 237] width 108 height 16
type input "25"
click at [468, 196] on input "0.00" at bounding box center [500, 204] width 108 height 16
type input "100"
click at [472, 229] on input "0.00" at bounding box center [500, 237] width 108 height 16
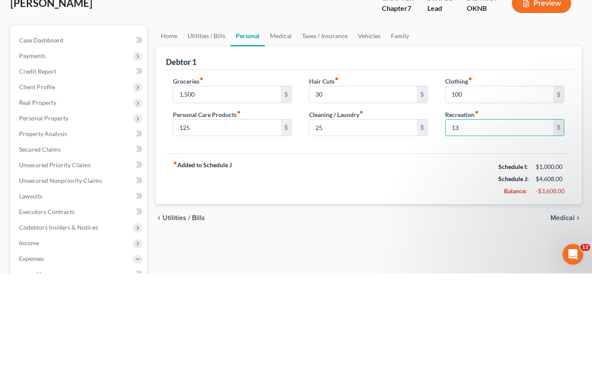
type input "135"
click at [281, 135] on link "Medical" at bounding box center [281, 145] width 32 height 21
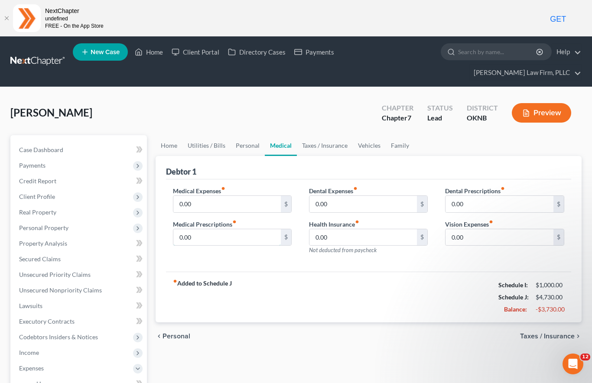
click at [207, 229] on input "0.00" at bounding box center [227, 237] width 108 height 16
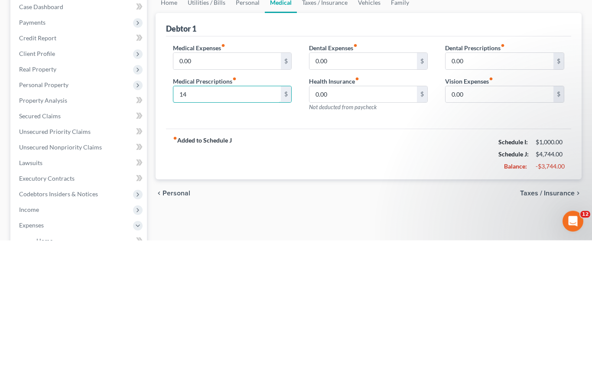
type input "140"
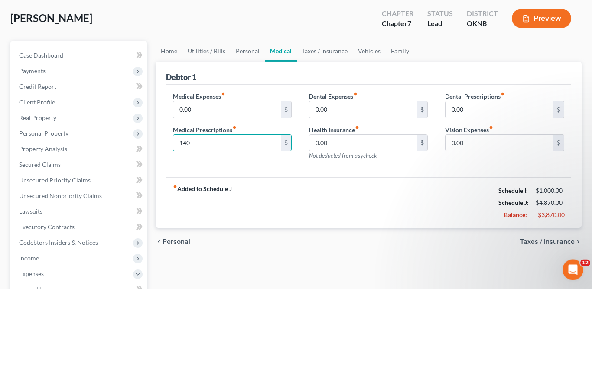
click at [324, 135] on link "Taxes / Insurance" at bounding box center [325, 145] width 56 height 21
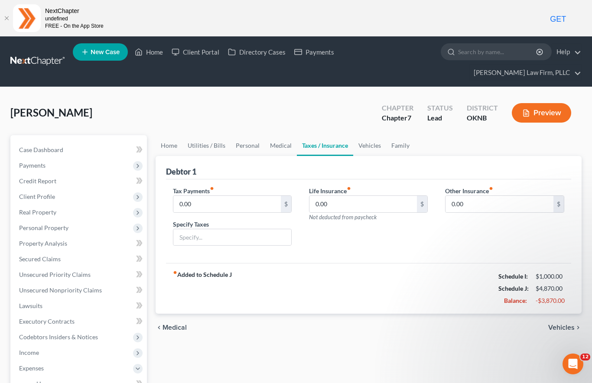
click at [373, 135] on link "Vehicles" at bounding box center [369, 145] width 33 height 21
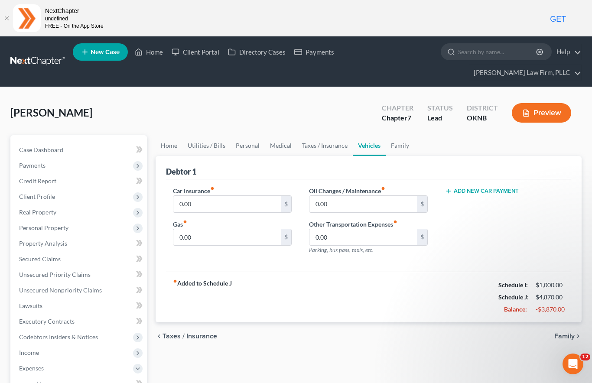
click at [366, 135] on link "Vehicles" at bounding box center [369, 145] width 33 height 21
click at [481, 188] on button "Add New Car Payment" at bounding box center [482, 191] width 74 height 7
click at [481, 196] on input "text" at bounding box center [494, 204] width 97 height 16
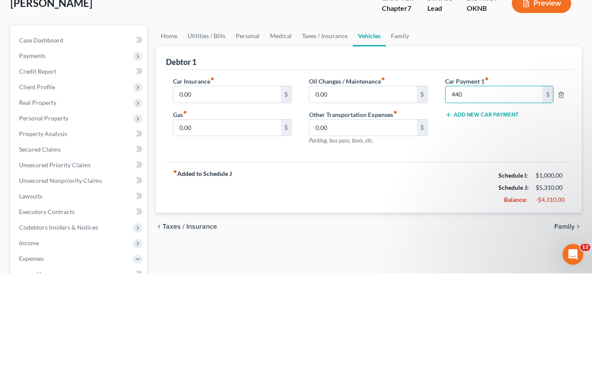
type input "440"
click at [484, 221] on button "Add New Car Payment" at bounding box center [482, 224] width 74 height 7
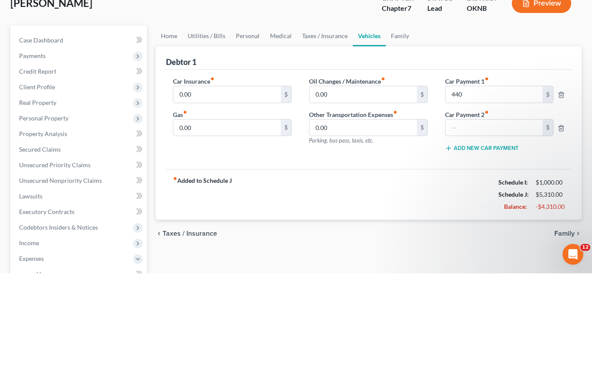
scroll to position [110, 0]
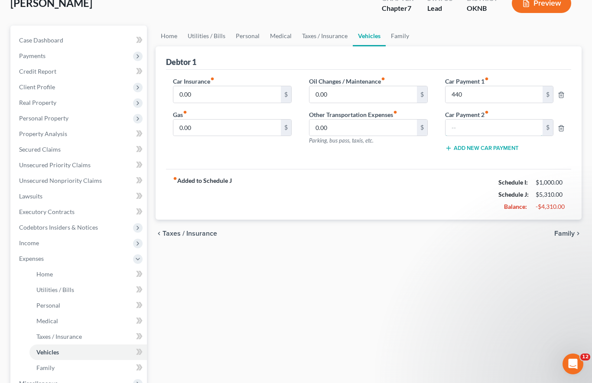
click at [478, 120] on input "text" at bounding box center [494, 128] width 97 height 16
type input "240"
click at [217, 86] on input "0.00" at bounding box center [227, 94] width 108 height 16
type input "360"
click at [214, 120] on input "0.00" at bounding box center [227, 128] width 108 height 16
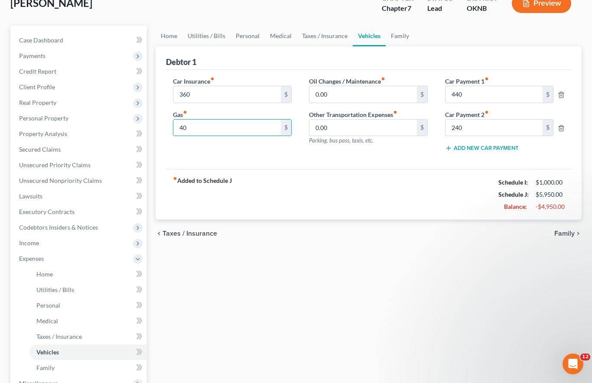
type input "400"
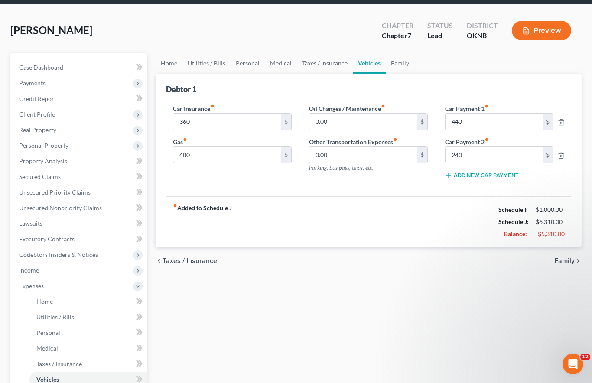
scroll to position [79, 0]
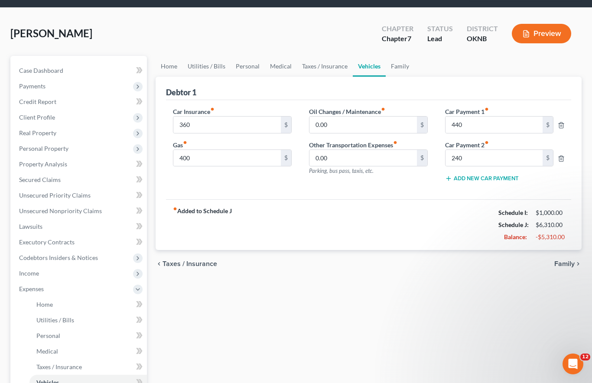
click at [321, 56] on link "Taxes / Insurance" at bounding box center [325, 66] width 56 height 21
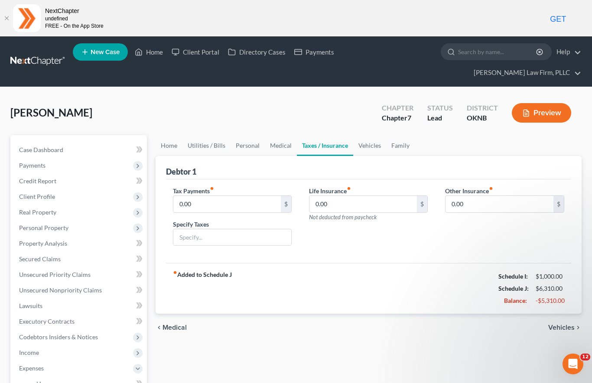
click at [277, 135] on link "Medical" at bounding box center [281, 145] width 32 height 21
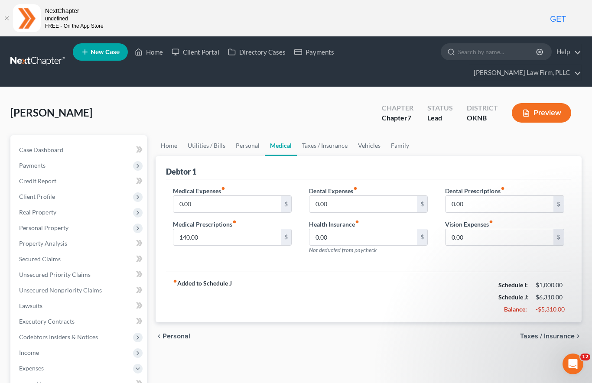
click at [244, 135] on link "Personal" at bounding box center [248, 145] width 34 height 21
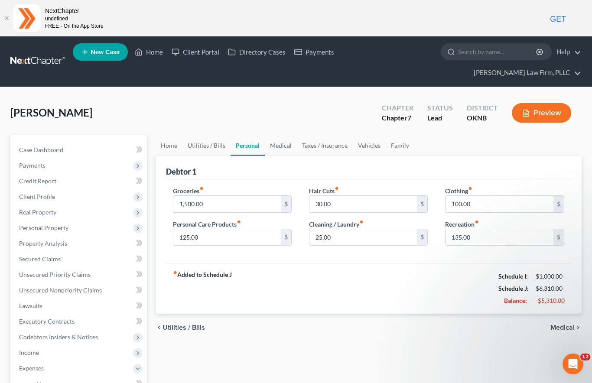
click at [206, 135] on link "Utilities / Bills" at bounding box center [207, 145] width 48 height 21
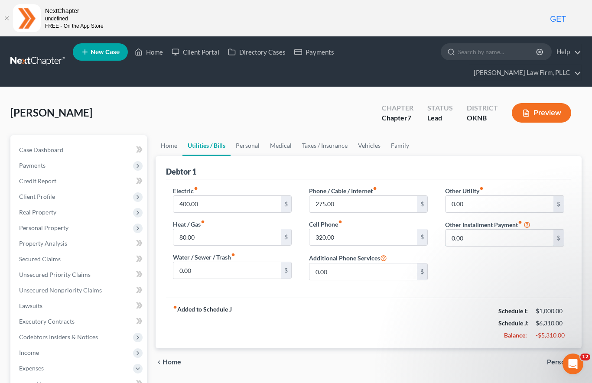
click at [480, 230] on input "0.00" at bounding box center [500, 238] width 108 height 16
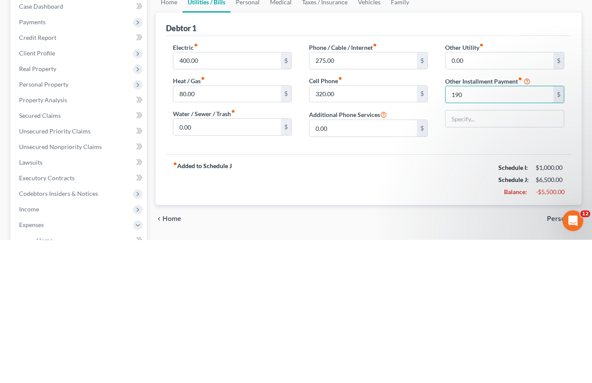
type input "190"
click at [486, 254] on input "text" at bounding box center [505, 262] width 118 height 16
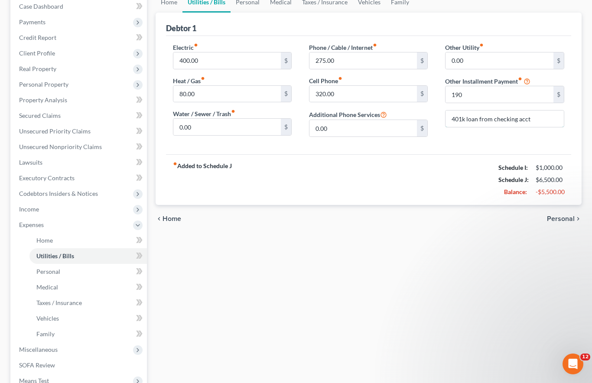
type input "401k loan from checking acct"
click at [353, 273] on div "Home Utilities / Bills Personal Medical Taxes / Insurance Vehicles Family Debto…" at bounding box center [368, 227] width 435 height 470
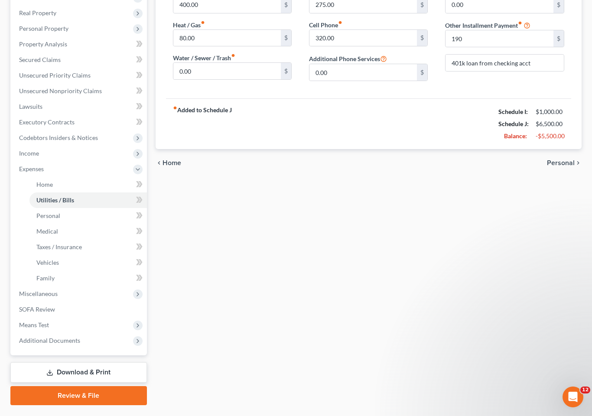
scroll to position [206, 0]
